Goal: Transaction & Acquisition: Purchase product/service

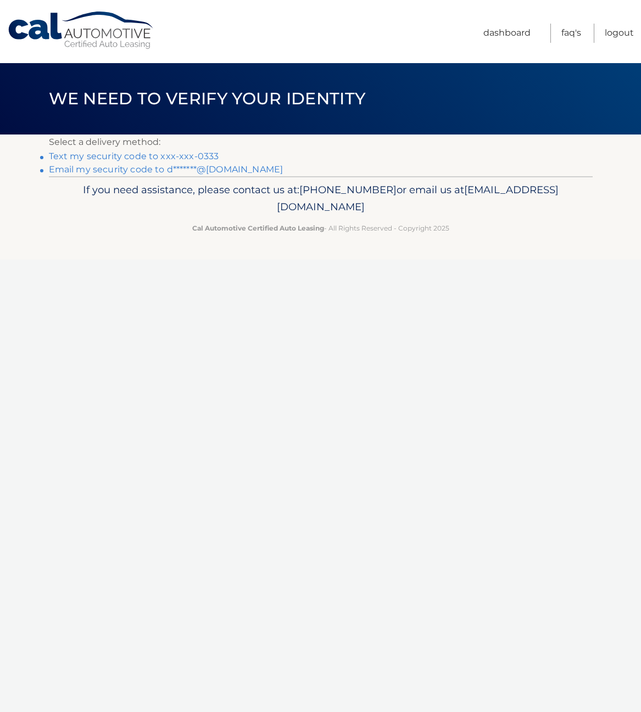
click at [137, 154] on link "Text my security code to xxx-xxx-0333" at bounding box center [134, 156] width 170 height 10
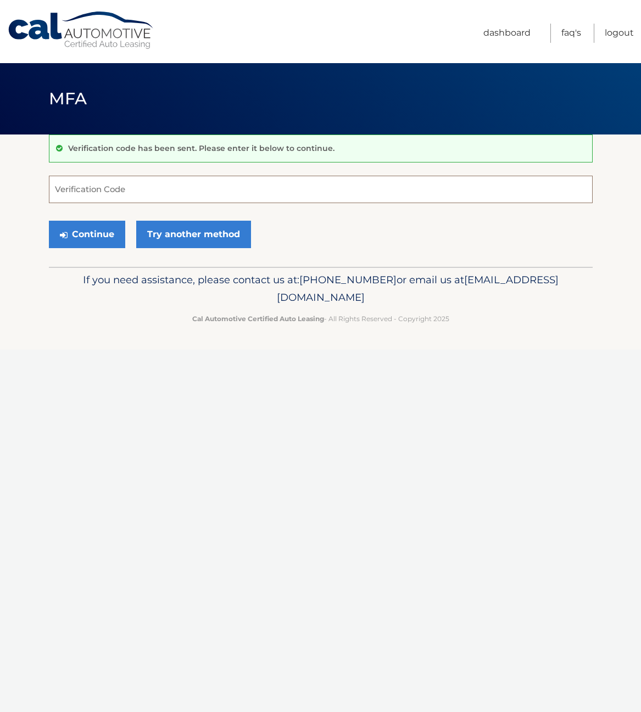
click at [80, 190] on input "Verification Code" at bounding box center [321, 189] width 544 height 27
type input "924123"
click at [105, 234] on button "Continue" at bounding box center [87, 234] width 76 height 27
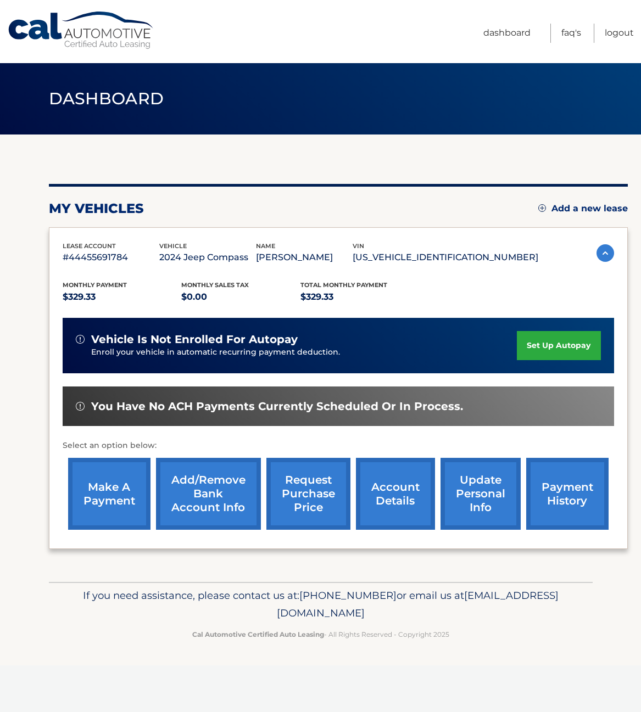
click at [114, 479] on link "make a payment" at bounding box center [109, 494] width 82 height 72
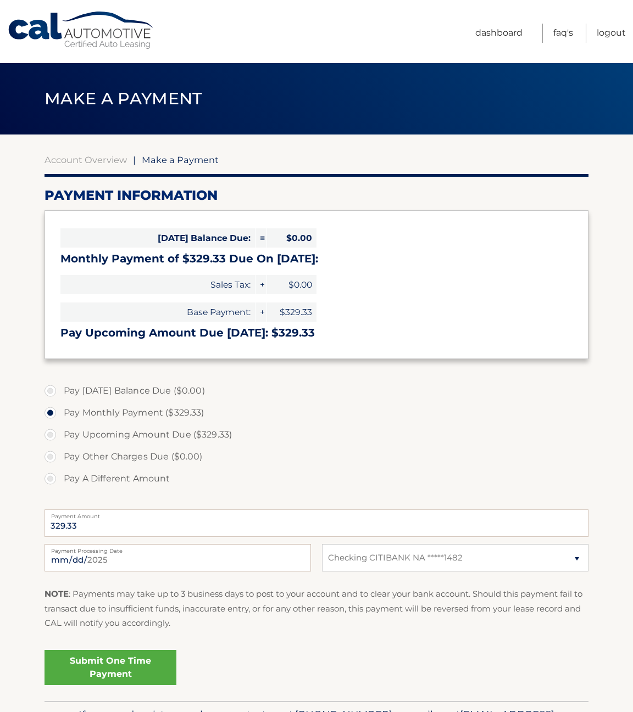
select select "Zjg3MDk4YmQtNDQ2Ny00ZmIwLTlkNzQtNWNkODAwNjk0NmJk"
click at [125, 669] on link "Submit One Time Payment" at bounding box center [110, 667] width 132 height 35
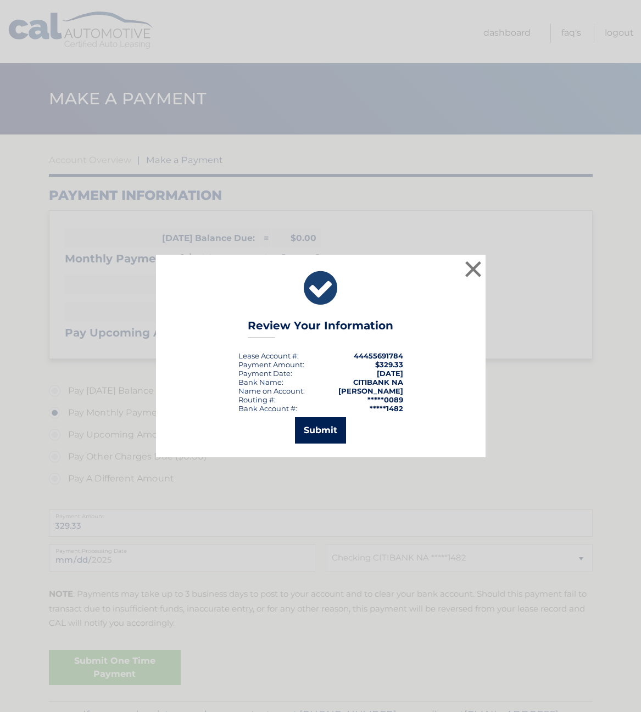
click at [310, 430] on button "Submit" at bounding box center [320, 430] width 51 height 26
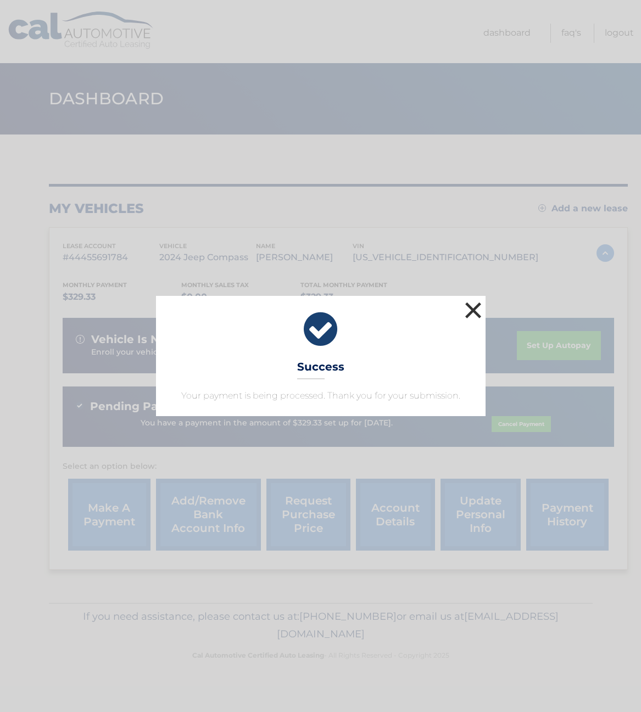
click at [466, 306] on button "×" at bounding box center [473, 310] width 22 height 22
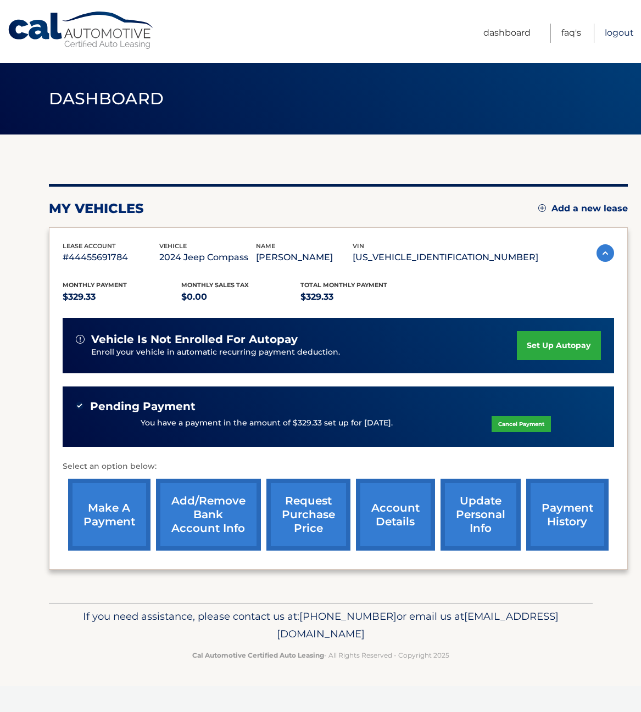
click at [623, 27] on link "Logout" at bounding box center [619, 33] width 29 height 19
